Goal: Information Seeking & Learning: Learn about a topic

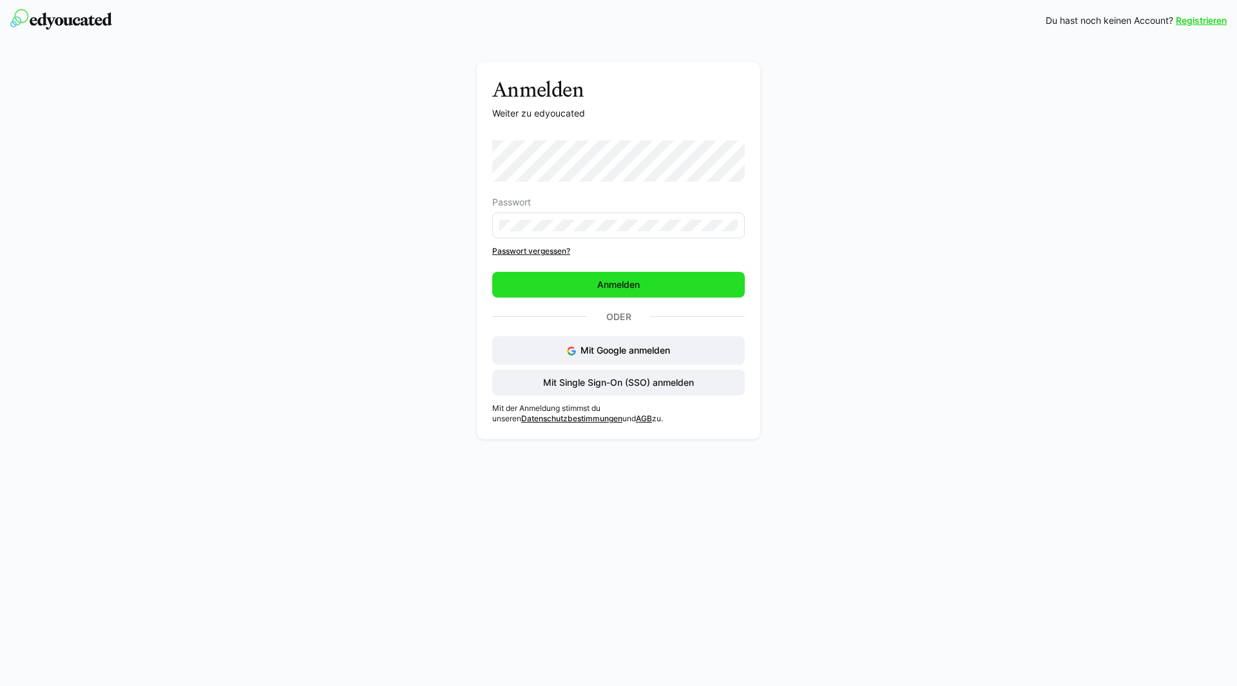
click at [613, 285] on span "Anmelden" at bounding box center [618, 284] width 46 height 13
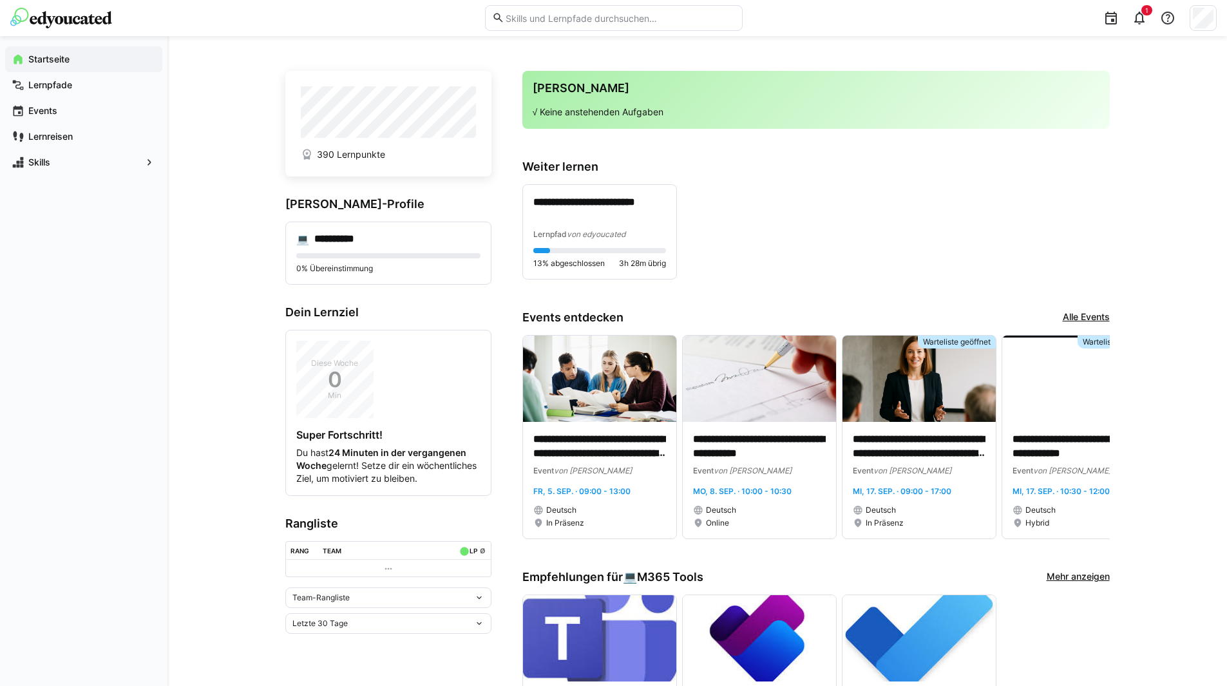
scroll to position [64, 0]
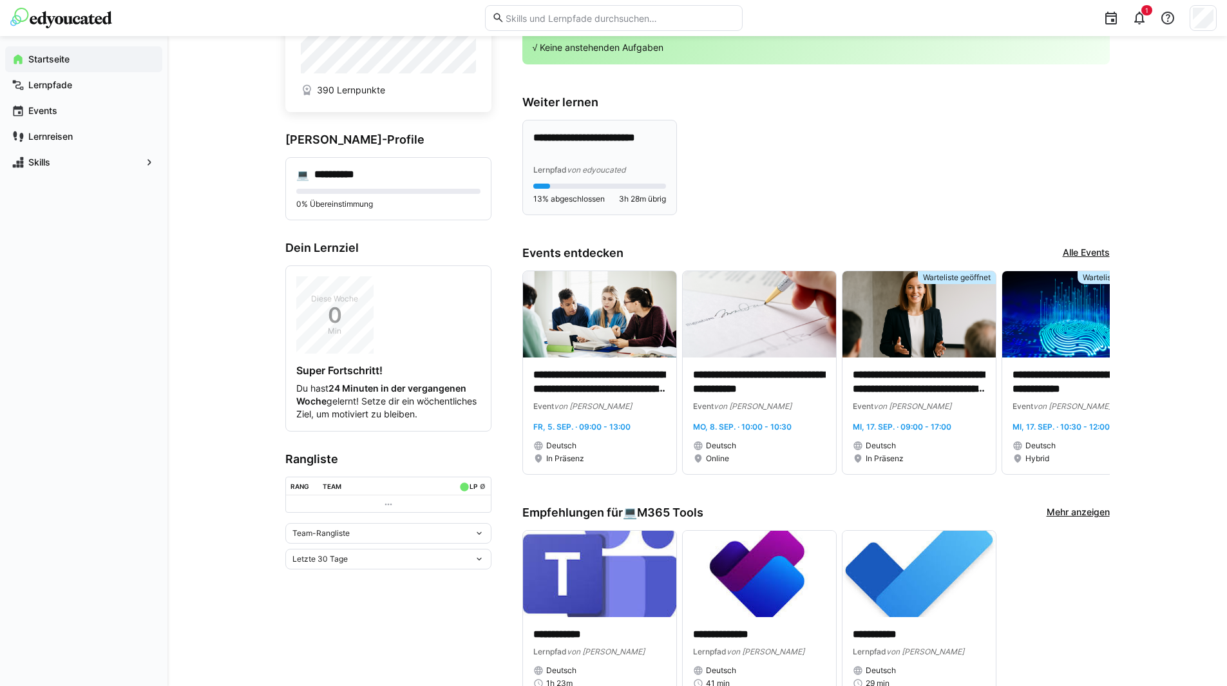
click at [622, 147] on p "**********" at bounding box center [599, 146] width 133 height 30
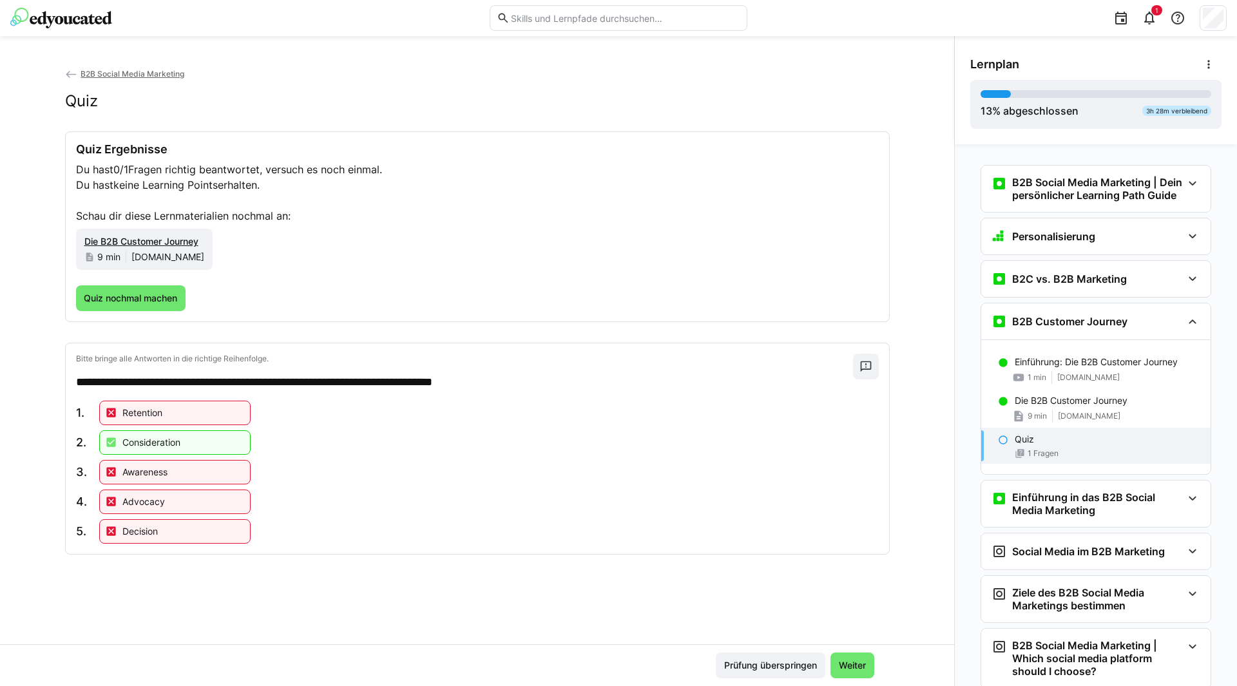
scroll to position [23, 0]
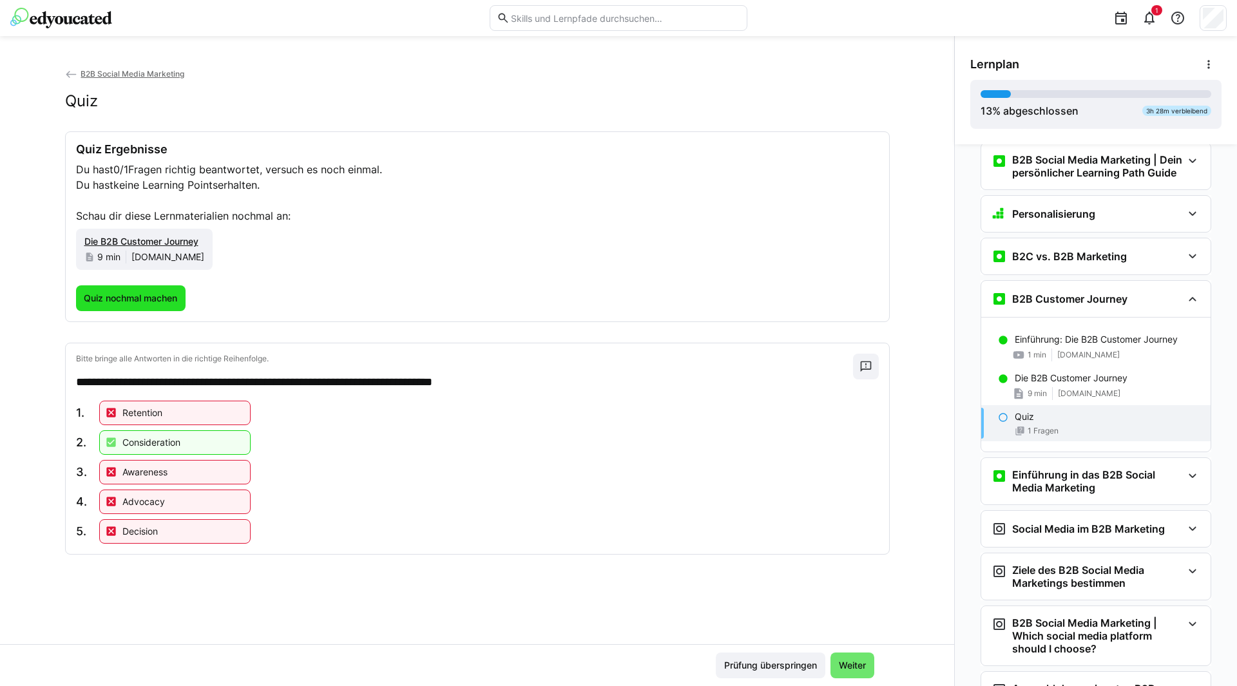
click at [115, 298] on span "Quiz nochmal machen" at bounding box center [130, 298] width 97 height 13
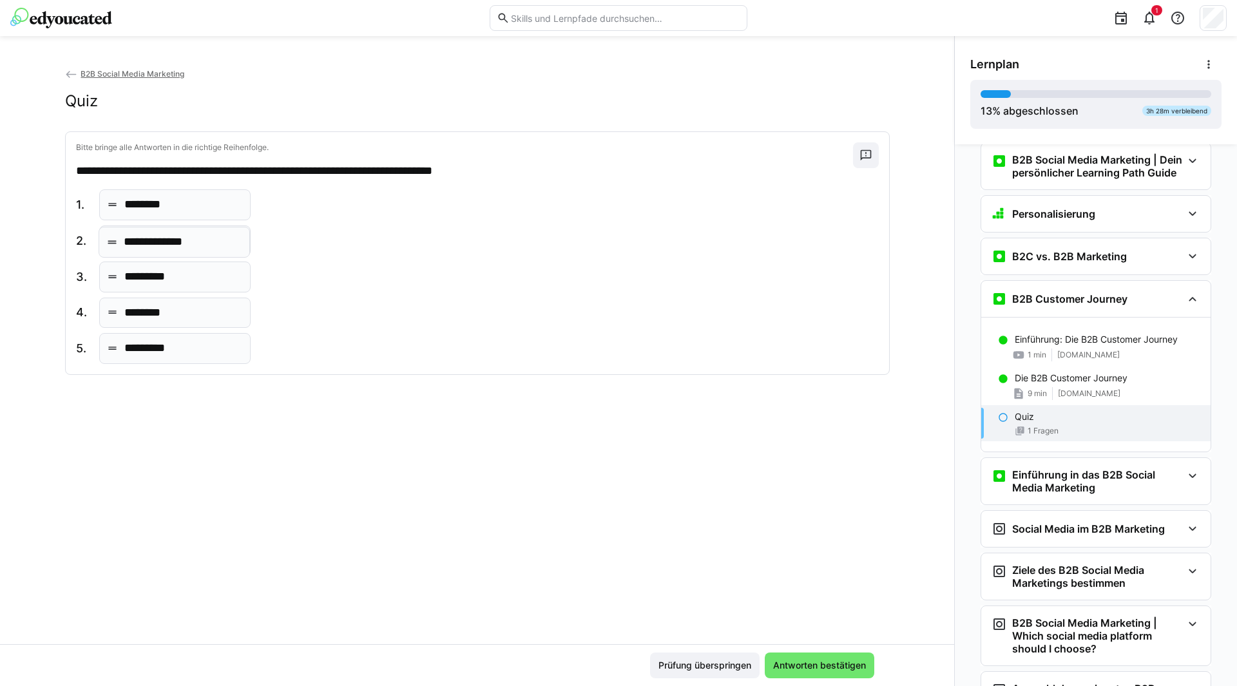
drag, startPoint x: 146, startPoint y: 203, endPoint x: 148, endPoint y: 240, distance: 37.4
drag, startPoint x: 122, startPoint y: 317, endPoint x: 126, endPoint y: 279, distance: 38.8
drag, startPoint x: 149, startPoint y: 346, endPoint x: 122, endPoint y: 192, distance: 156.3
click at [787, 663] on span "Antworten bestätigen" at bounding box center [819, 665] width 97 height 13
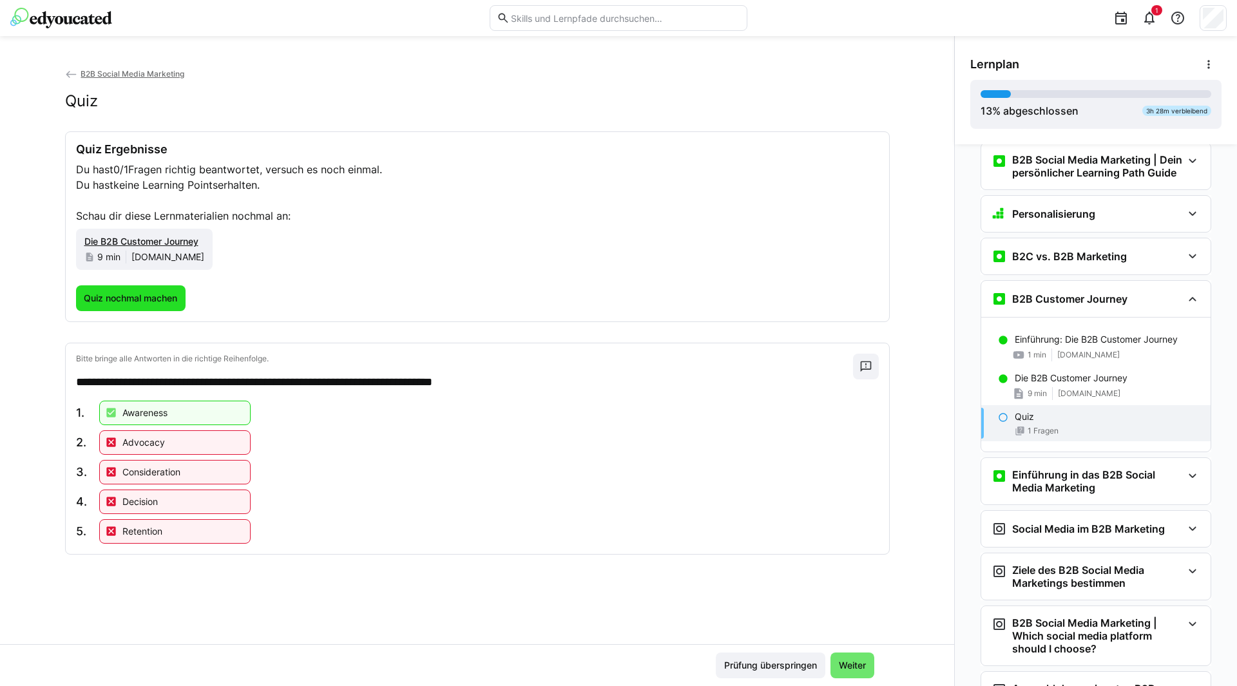
click at [151, 300] on span "Quiz nochmal machen" at bounding box center [130, 298] width 97 height 13
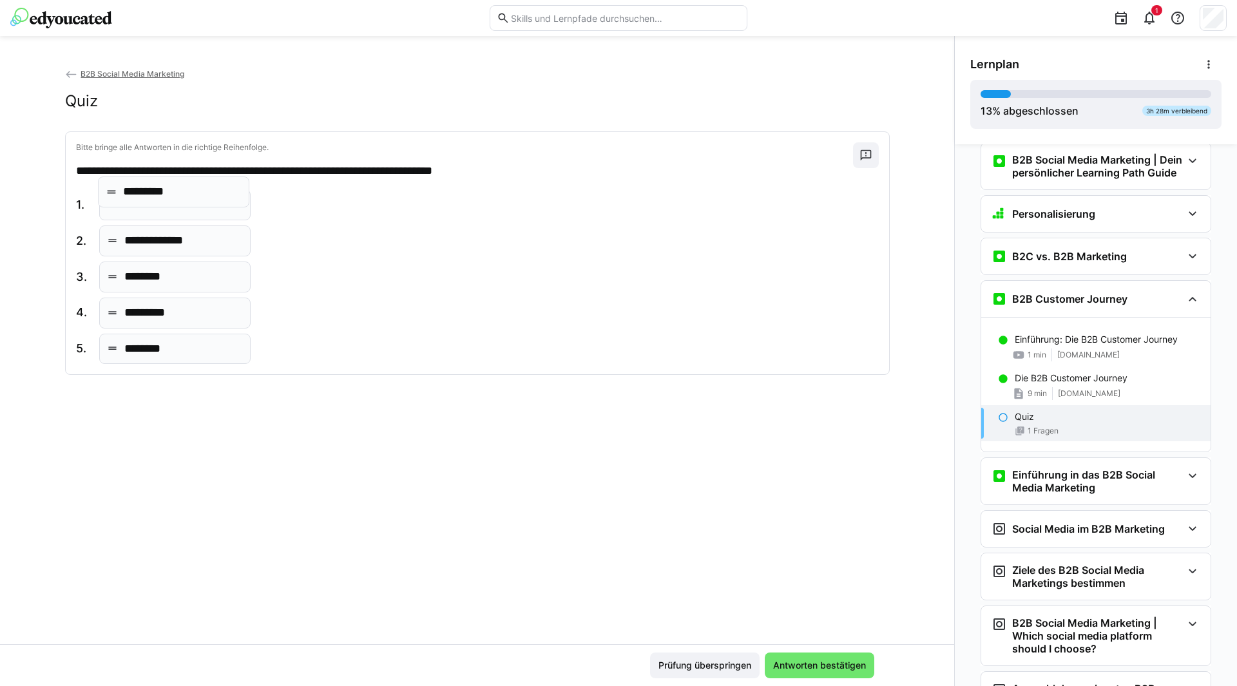
drag, startPoint x: 142, startPoint y: 345, endPoint x: 149, endPoint y: 194, distance: 150.9
drag, startPoint x: 122, startPoint y: 351, endPoint x: 125, endPoint y: 277, distance: 74.1
click at [812, 667] on span "Antworten bestätigen" at bounding box center [819, 665] width 97 height 13
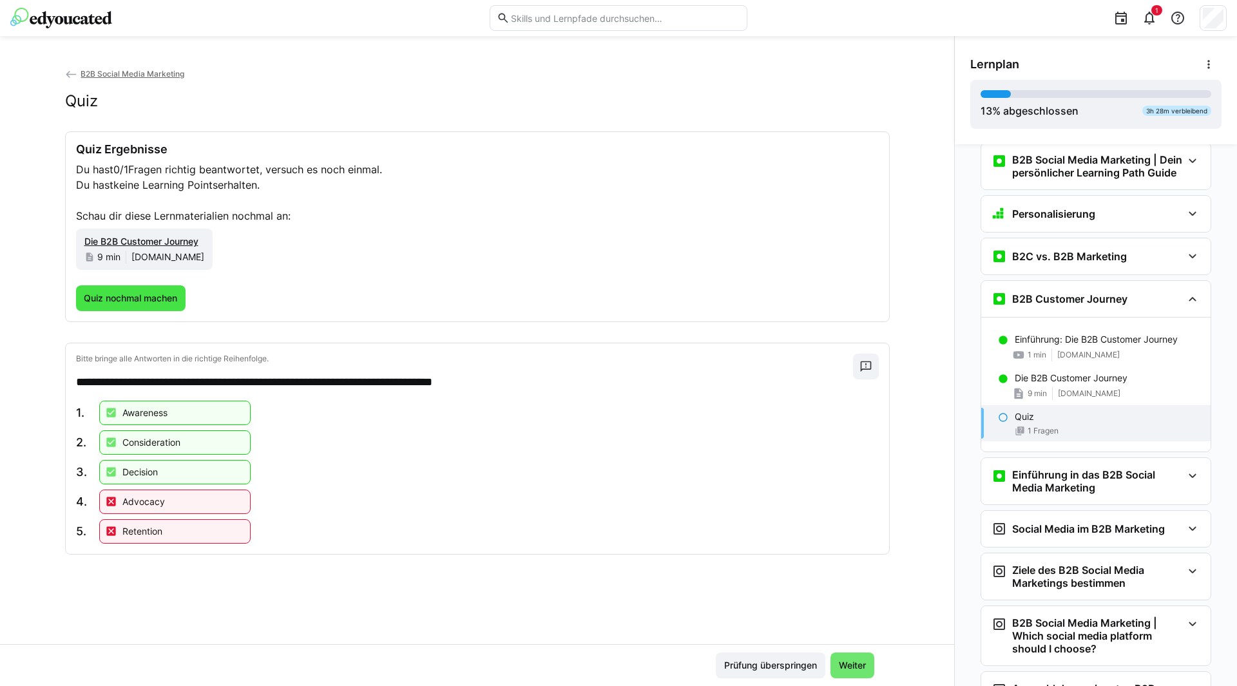
click at [139, 307] on span "Quiz nochmal machen" at bounding box center [131, 298] width 110 height 26
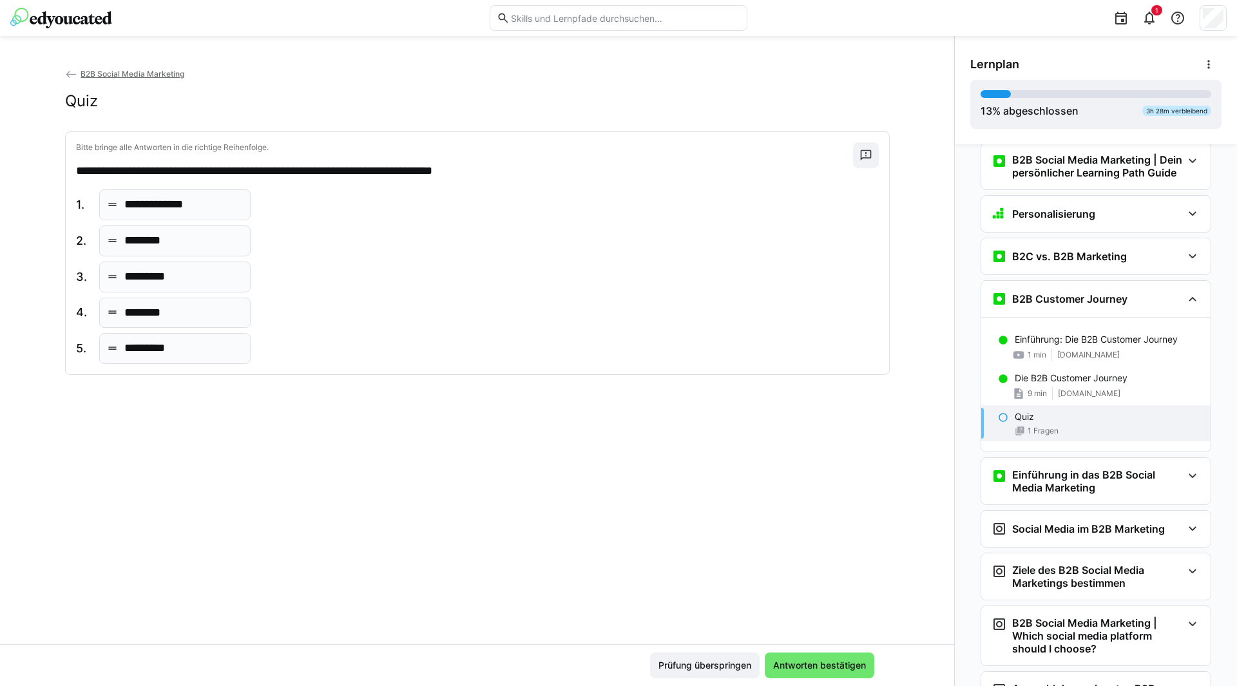
click at [155, 340] on div "*********" at bounding box center [174, 348] width 151 height 31
drag, startPoint x: 153, startPoint y: 348, endPoint x: 156, endPoint y: 194, distance: 153.9
drag, startPoint x: 162, startPoint y: 354, endPoint x: 160, endPoint y: 281, distance: 72.8
drag, startPoint x: 160, startPoint y: 351, endPoint x: 155, endPoint y: 303, distance: 48.6
click at [831, 667] on span "Antworten bestätigen" at bounding box center [819, 665] width 97 height 13
